Goal: Information Seeking & Learning: Check status

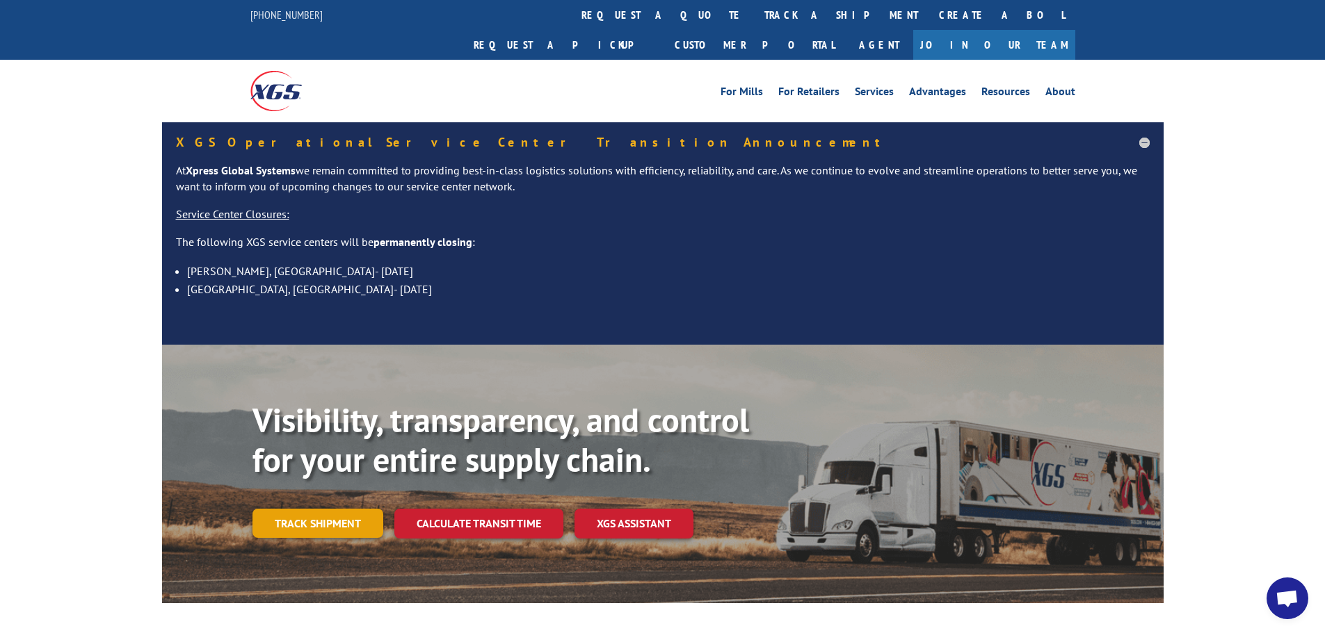
click at [360, 509] on link "Track shipment" at bounding box center [317, 523] width 131 height 29
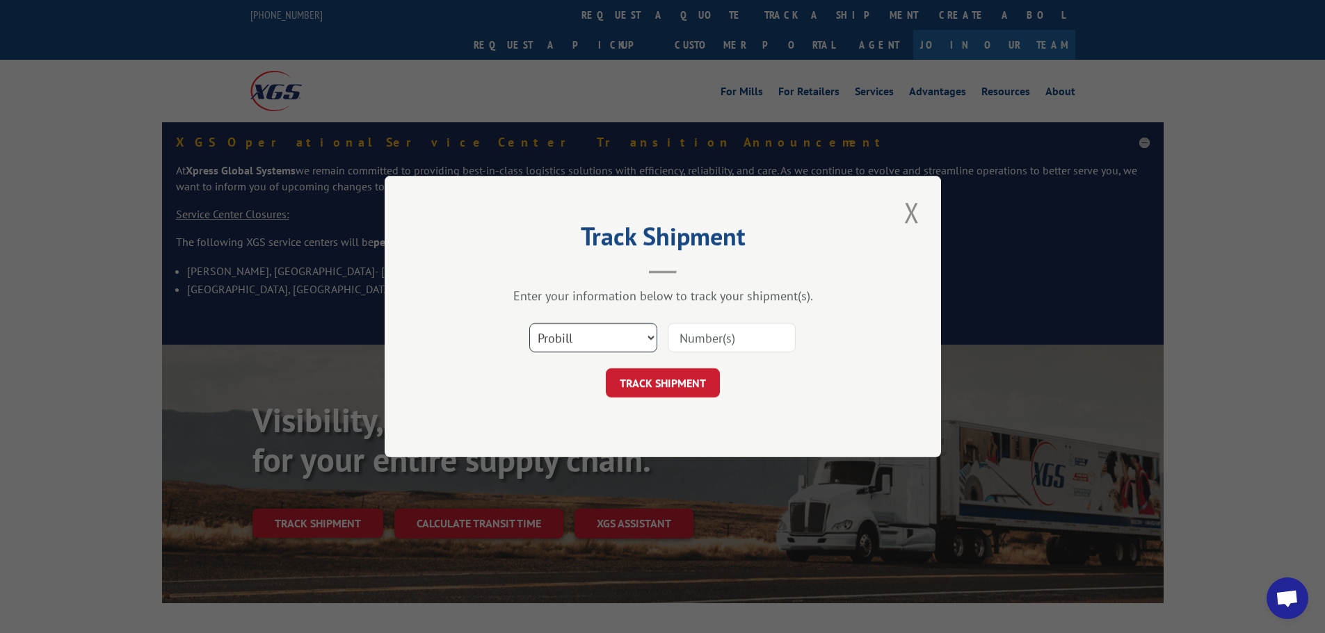
click at [570, 333] on select "Select category... Probill BOL PO" at bounding box center [593, 337] width 128 height 29
select select "bol"
click at [529, 323] on select "Select category... Probill BOL PO" at bounding box center [593, 337] width 128 height 29
click at [704, 339] on input at bounding box center [732, 337] width 128 height 29
type input "2821981"
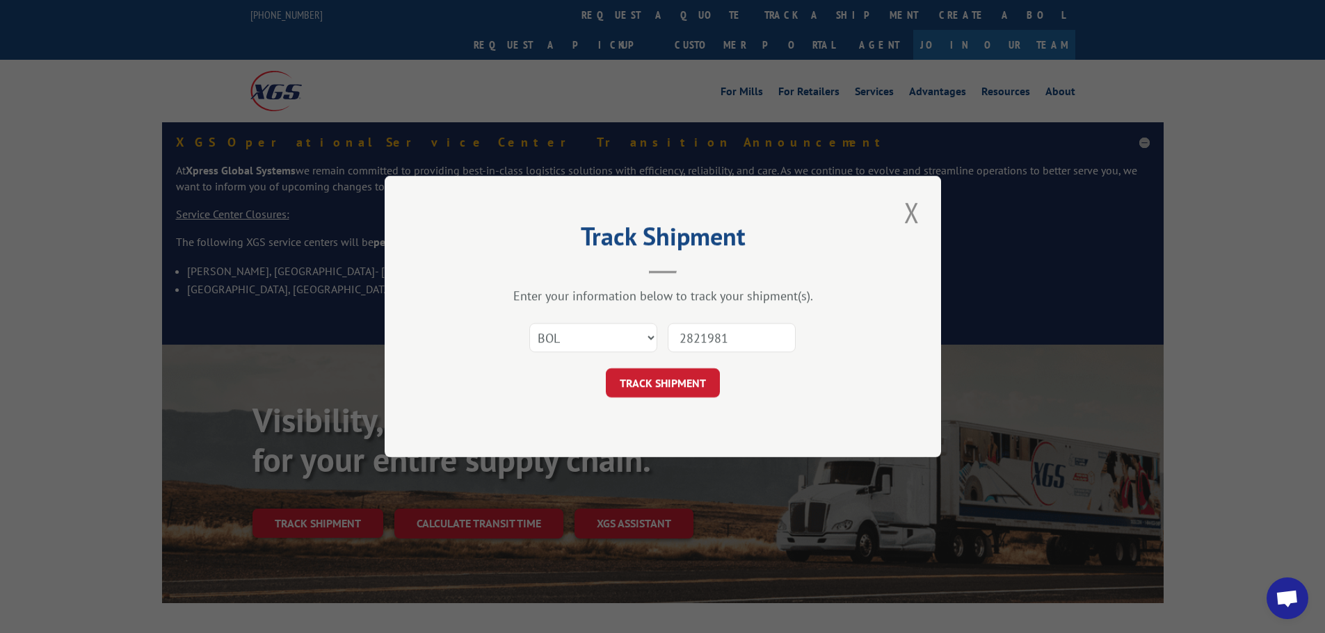
click button "TRACK SHIPMENT" at bounding box center [663, 383] width 114 height 29
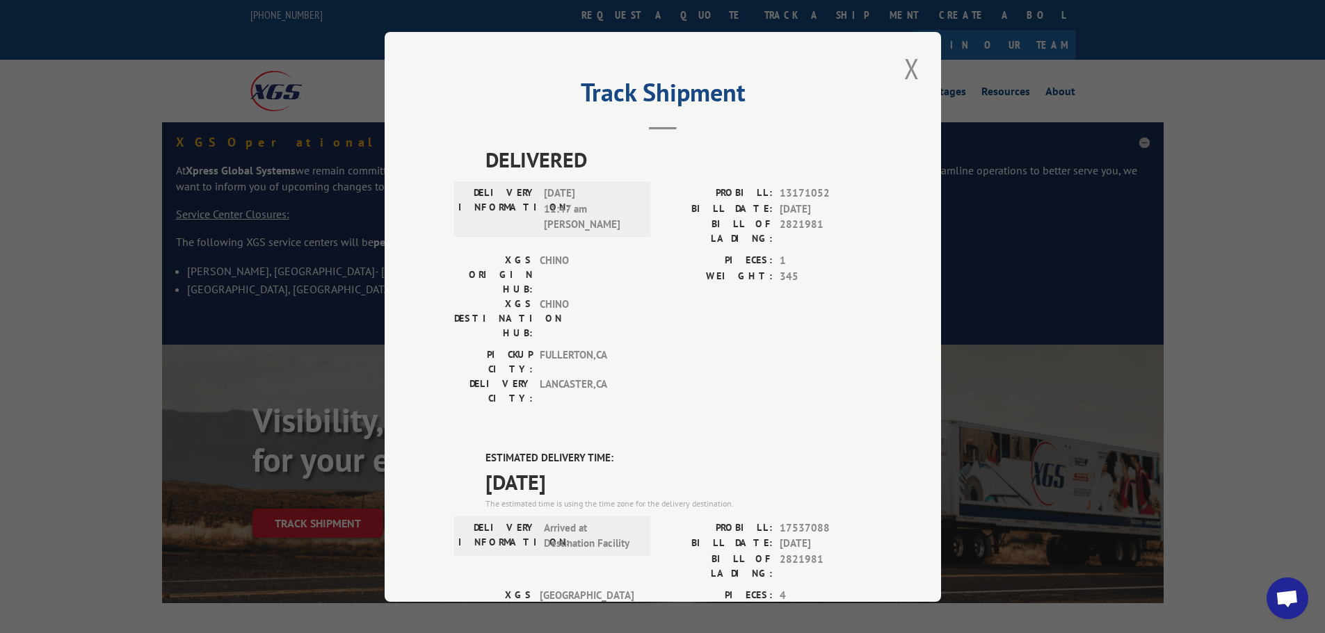
click at [162, 153] on div "Track Shipment DELIVERED DELIVERY INFORMATION: [DATE] 11:47 am [PERSON_NAME]: 1…" at bounding box center [662, 316] width 1325 height 633
drag, startPoint x: 890, startPoint y: 60, endPoint x: 914, endPoint y: 69, distance: 25.7
click at [893, 60] on div "Track Shipment DELIVERED DELIVERY INFORMATION: [DATE] 11:47 am [PERSON_NAME]: 1…" at bounding box center [663, 317] width 556 height 570
click at [914, 72] on div "Track Shipment DELIVERED DELIVERY INFORMATION: [DATE] 11:47 am [PERSON_NAME]: 1…" at bounding box center [663, 317] width 556 height 570
click at [892, 60] on div "Track Shipment DELIVERED DELIVERY INFORMATION: [DATE] 11:47 am [PERSON_NAME]: 1…" at bounding box center [663, 317] width 556 height 570
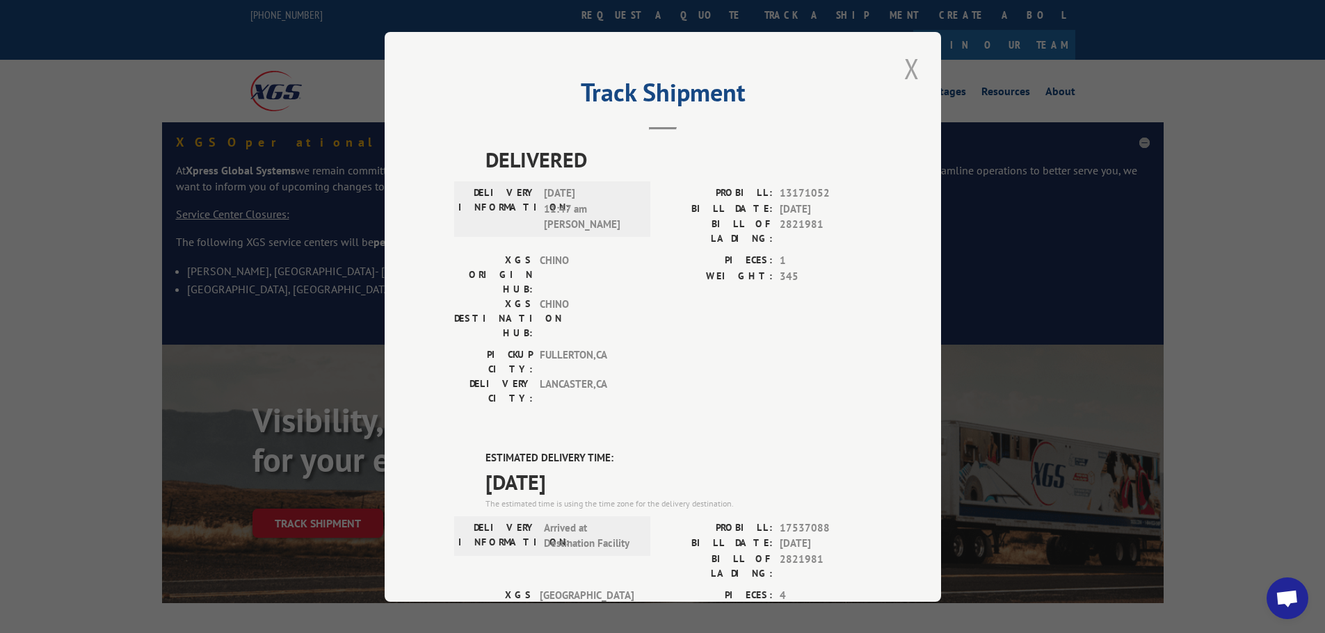
click at [911, 68] on button "Close modal" at bounding box center [912, 68] width 24 height 38
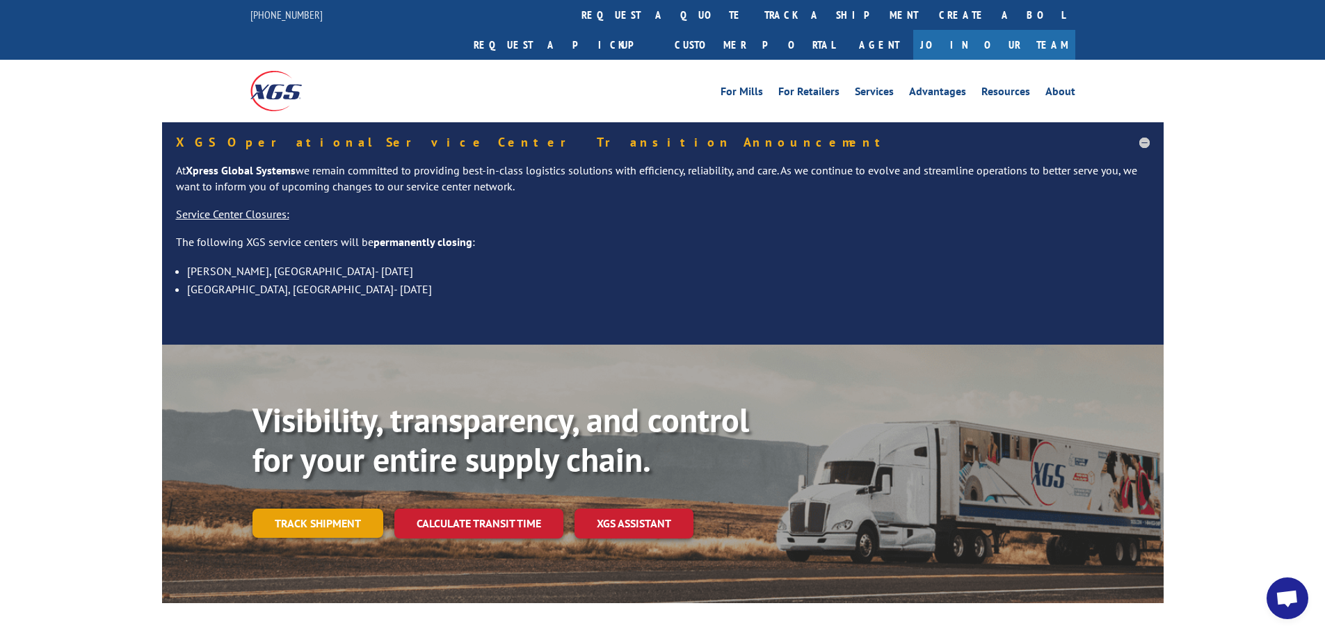
click at [347, 509] on link "Track shipment" at bounding box center [317, 523] width 131 height 29
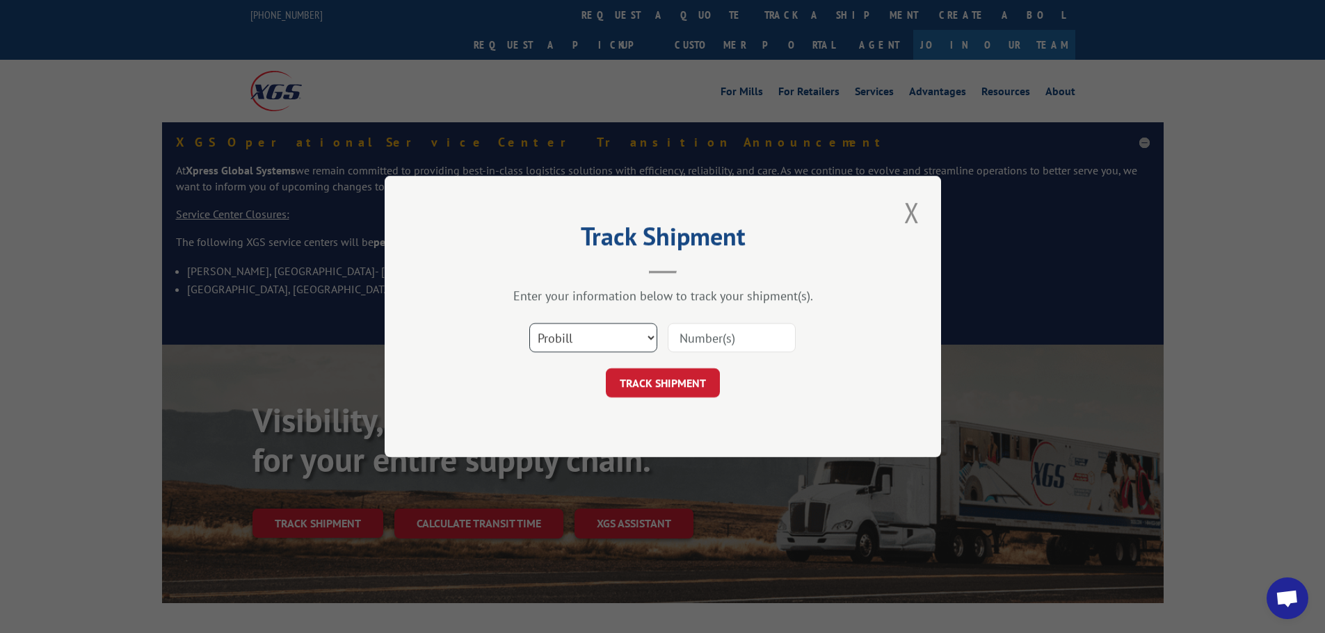
click at [576, 341] on select "Select category... Probill BOL PO" at bounding box center [593, 337] width 128 height 29
click at [588, 333] on select "Select category... Probill BOL PO" at bounding box center [593, 337] width 128 height 29
click at [700, 333] on input at bounding box center [732, 337] width 128 height 29
type input "17537088"
click button "TRACK SHIPMENT" at bounding box center [663, 383] width 114 height 29
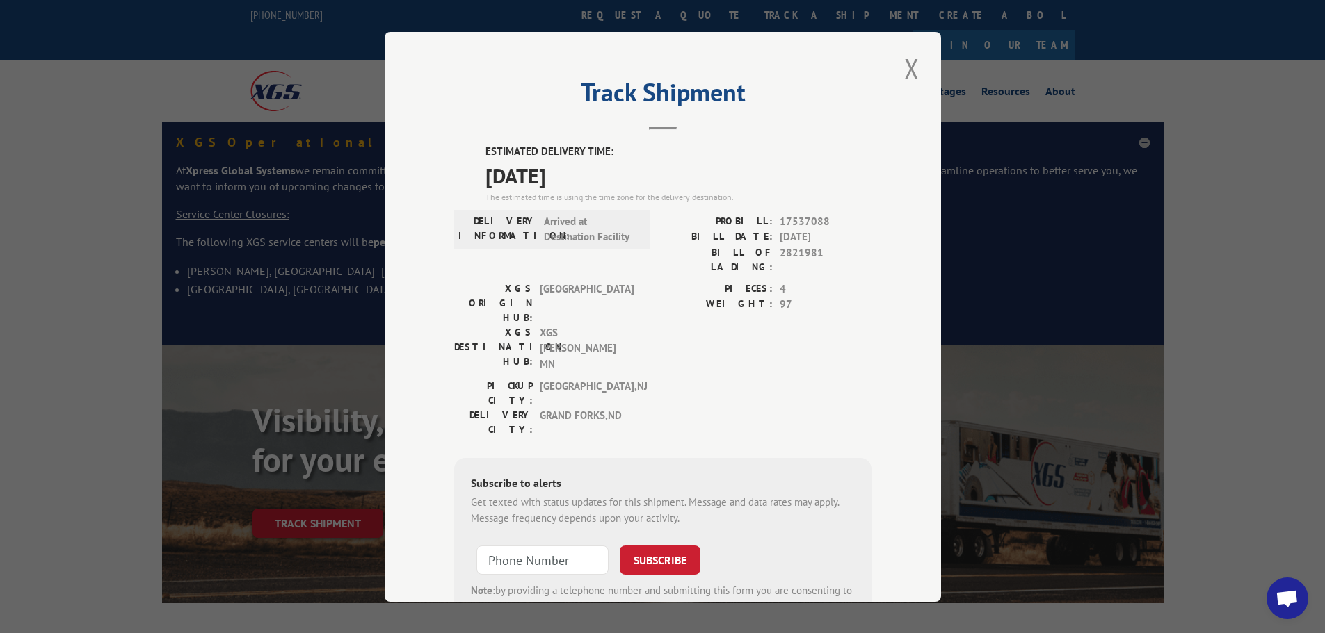
drag, startPoint x: 898, startPoint y: 63, endPoint x: 897, endPoint y: 70, distance: 7.0
click at [900, 70] on button "Close modal" at bounding box center [912, 68] width 24 height 38
